Goal: Find specific page/section: Find specific page/section

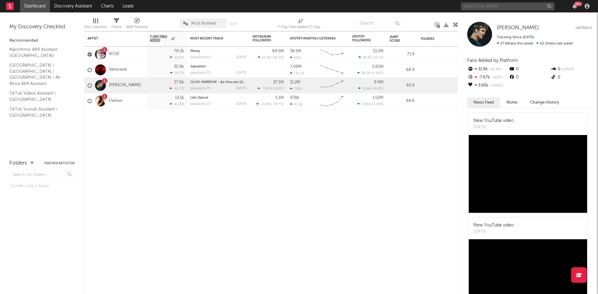
click at [486, 4] on input "text" at bounding box center [507, 6] width 93 height 8
click at [493, 7] on input "atmos blac" at bounding box center [507, 6] width 93 height 8
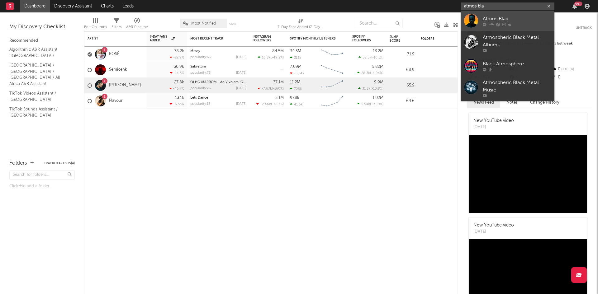
type input "atmos bla"
click at [497, 19] on div "Atmos Blaq" at bounding box center [517, 18] width 68 height 7
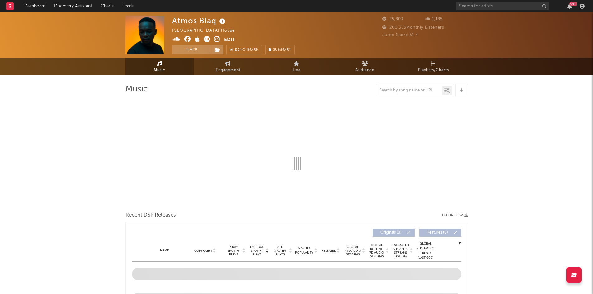
select select "1w"
